Goal: Find specific page/section: Find specific page/section

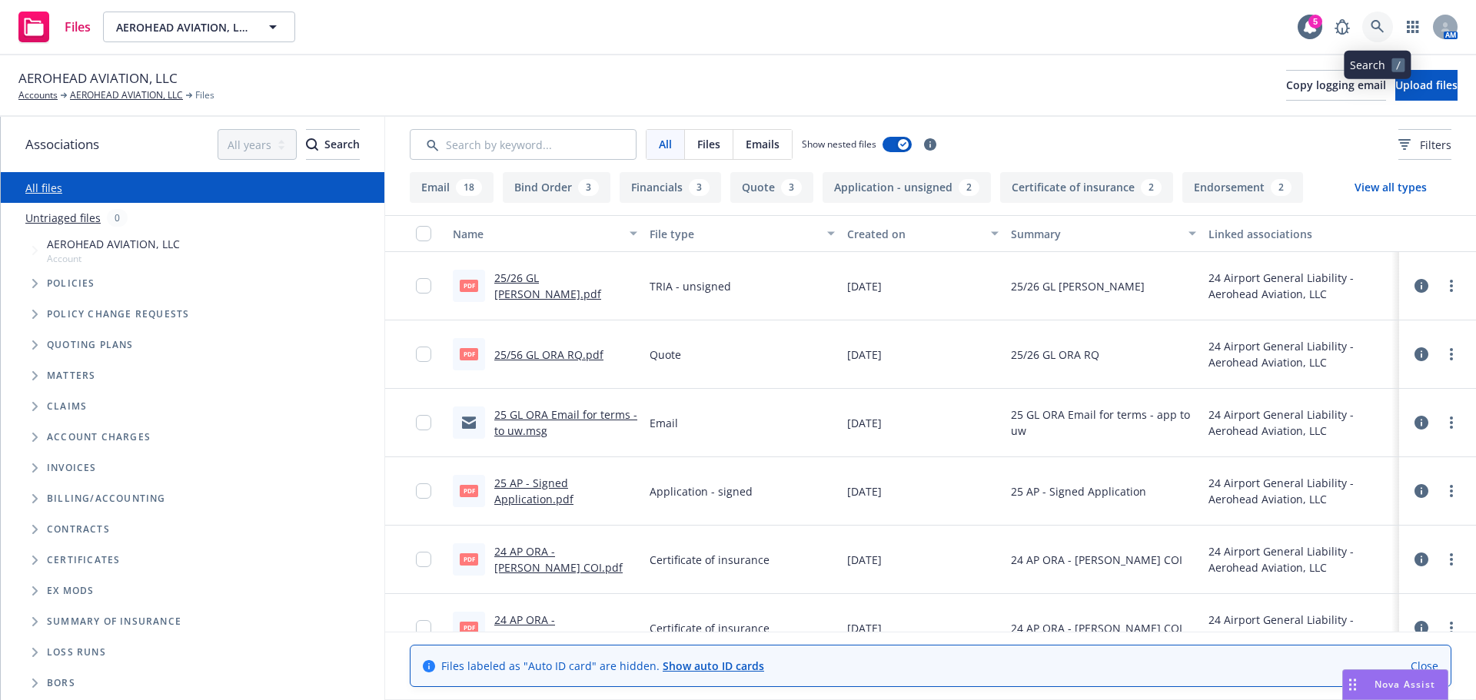
click at [1371, 30] on icon at bounding box center [1377, 27] width 14 height 14
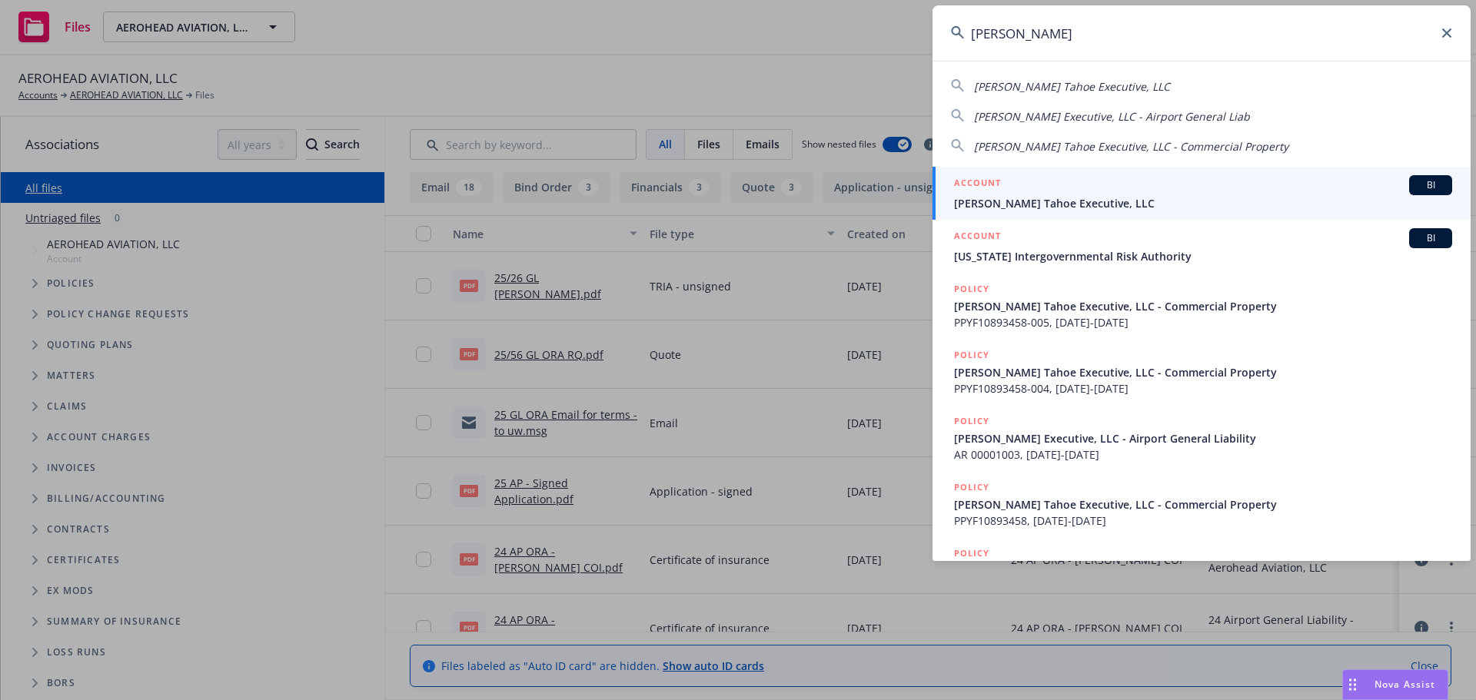
type input "[PERSON_NAME]"
click at [1113, 181] on div "ACCOUNT BI" at bounding box center [1203, 185] width 498 height 20
